Goal: Browse casually: Explore the website without a specific task or goal

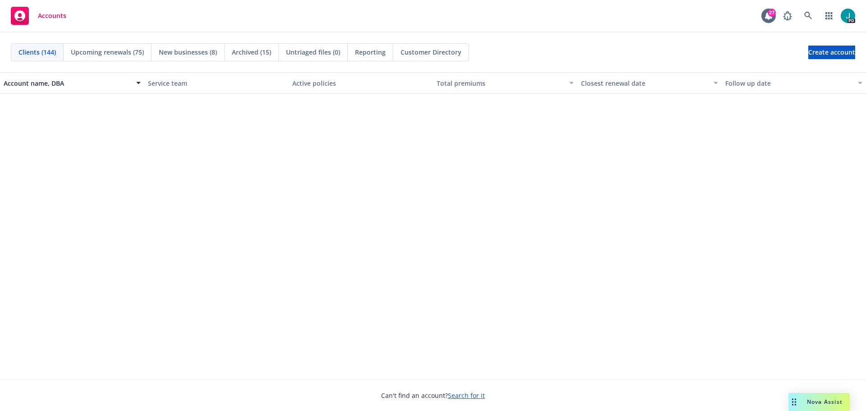
scroll to position [4397, 0]
